Goal: Find specific page/section: Find specific page/section

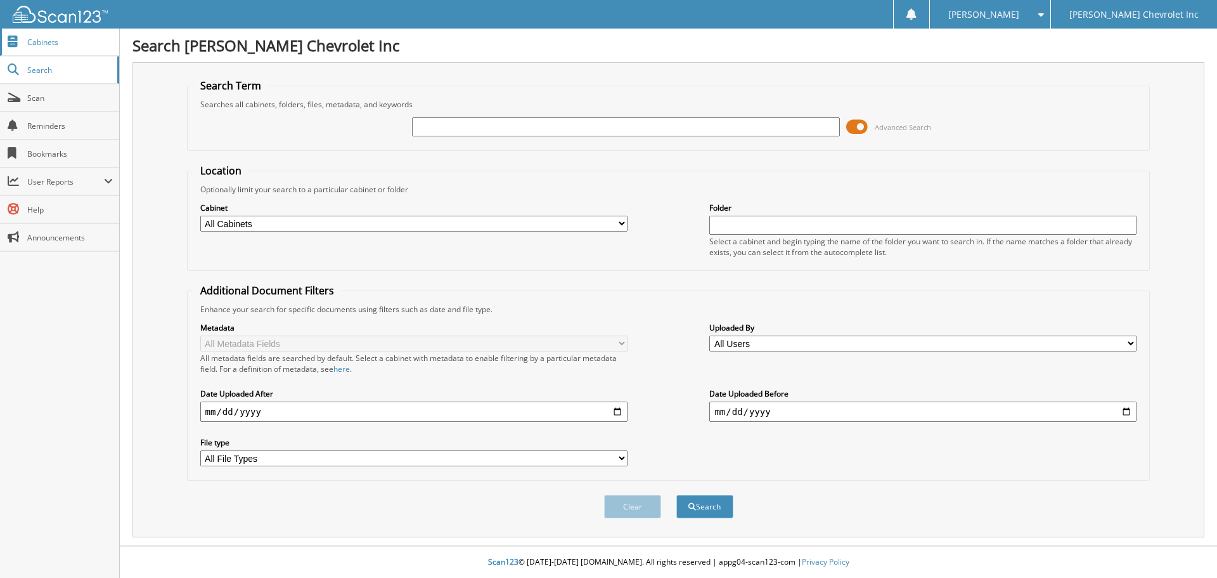
click at [56, 37] on span "Cabinets" at bounding box center [70, 42] width 86 height 11
type input "TL269510"
click at [677, 495] on button "Search" at bounding box center [705, 506] width 57 height 23
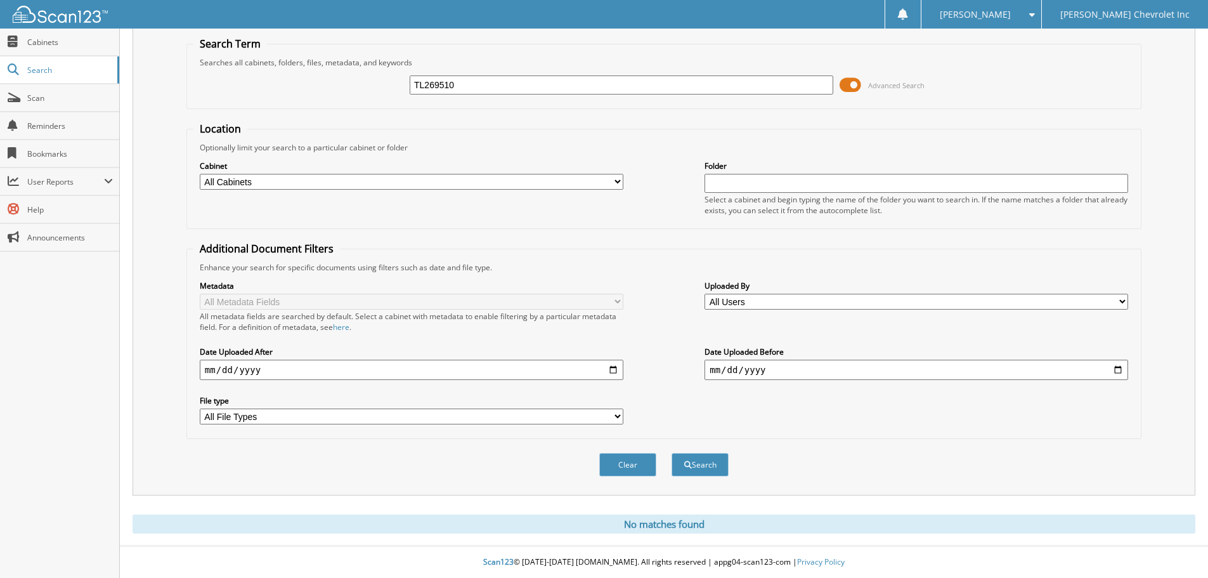
scroll to position [42, 0]
drag, startPoint x: 480, startPoint y: 81, endPoint x: 387, endPoint y: 86, distance: 92.7
click at [396, 85] on div "TL269510 Advanced Search" at bounding box center [663, 85] width 941 height 34
paste input "SF172094"
type input "SF172094"
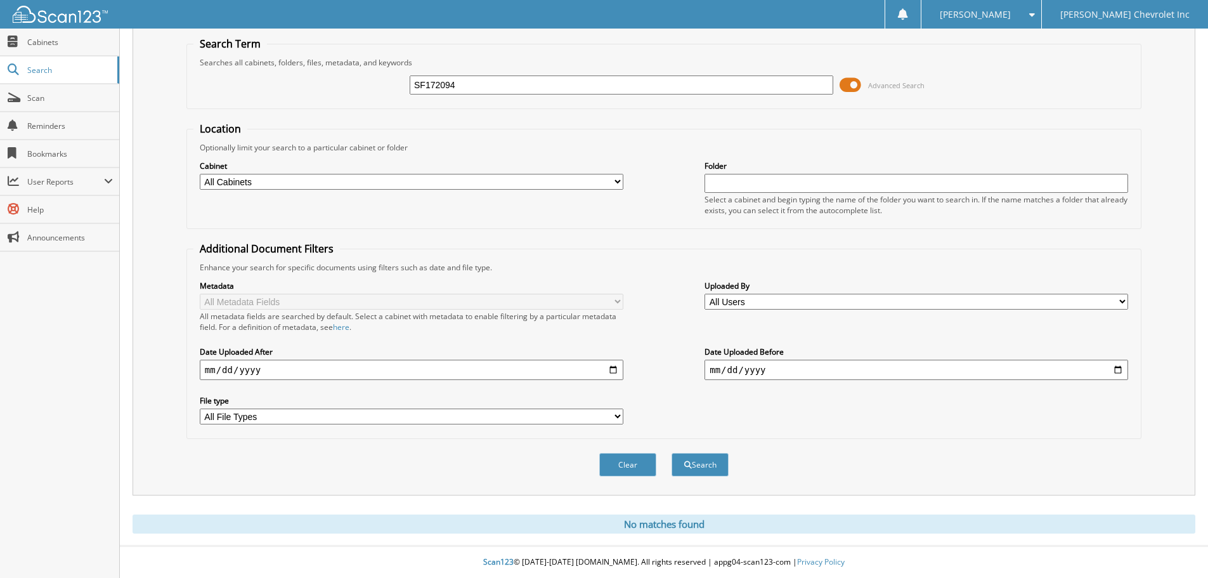
click at [671, 453] on button "Search" at bounding box center [699, 464] width 57 height 23
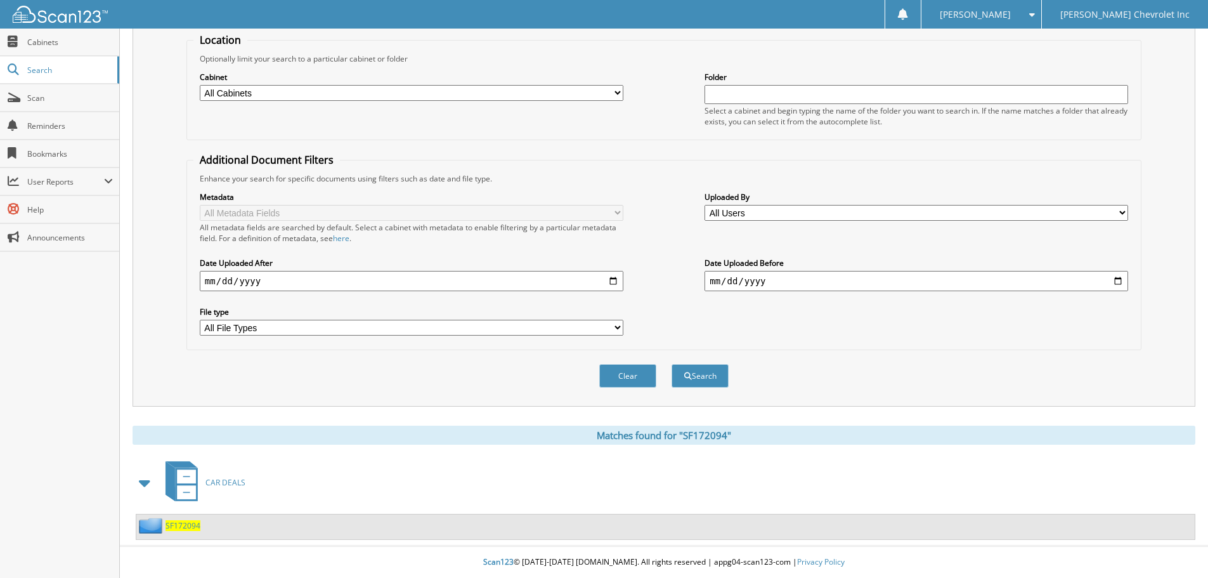
scroll to position [131, 0]
click at [171, 522] on span "SF172094" at bounding box center [182, 525] width 35 height 11
